Goal: Task Accomplishment & Management: Manage account settings

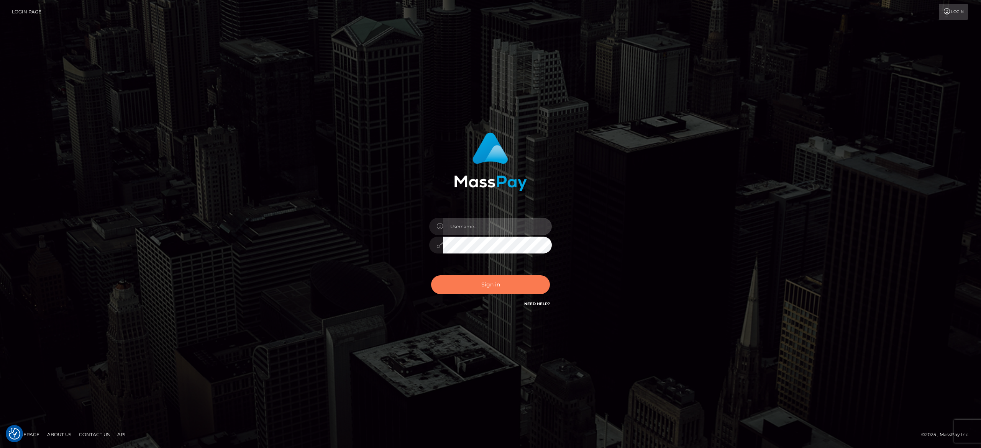
type input "alexandra.barbu"
click at [456, 283] on button "Sign in" at bounding box center [490, 284] width 119 height 19
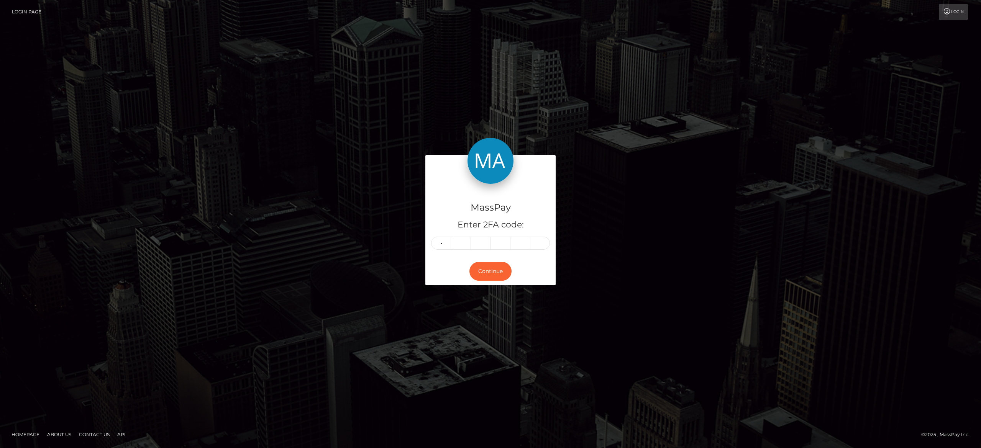
type input "3"
type input "4"
type input "3"
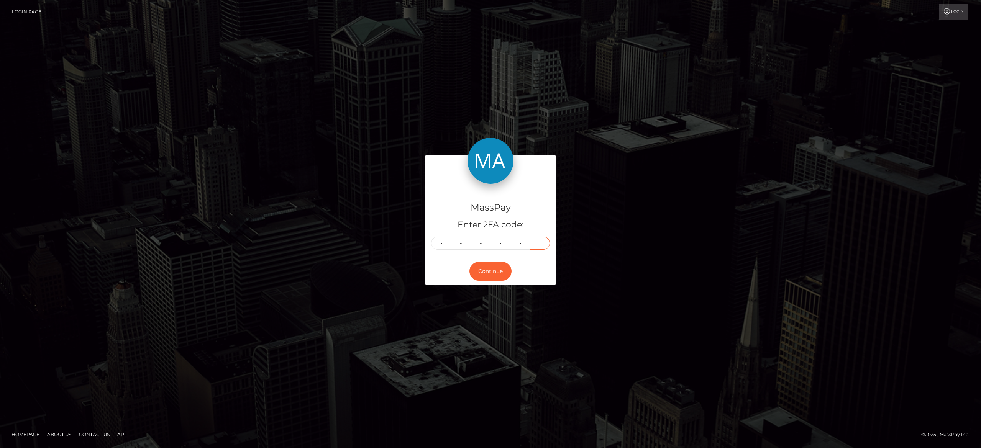
type input "5"
